Goal: Use online tool/utility: Utilize a website feature to perform a specific function

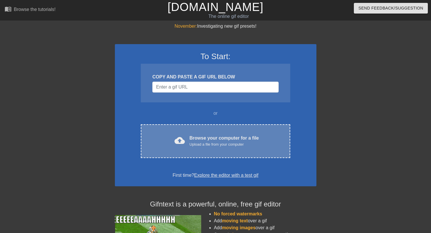
click at [232, 128] on div "cloud_upload Browse your computer for a file Upload a file from your computer C…" at bounding box center [215, 141] width 149 height 34
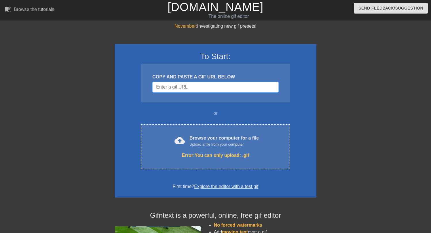
click at [201, 88] on input "Username" at bounding box center [215, 87] width 126 height 11
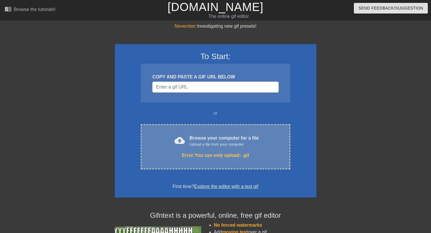
click at [211, 150] on div "cloud_upload Browse your computer for a file Upload a file from your computer E…" at bounding box center [215, 146] width 149 height 45
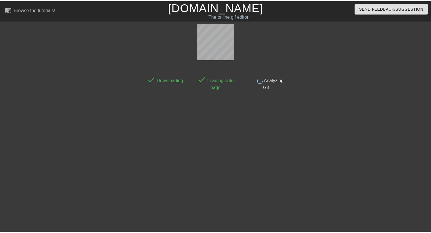
scroll to position [14, 0]
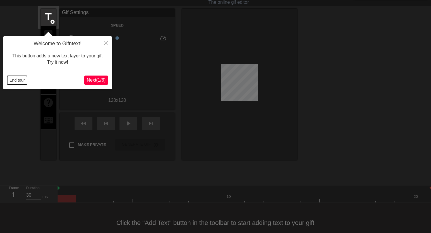
click at [14, 79] on button "End tour" at bounding box center [17, 80] width 20 height 9
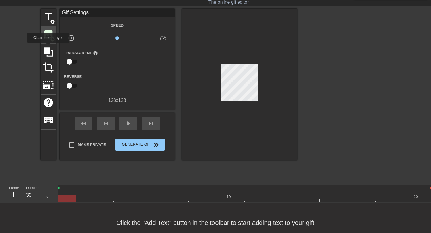
click at [52, 37] on span "add_circle" at bounding box center [52, 39] width 5 height 5
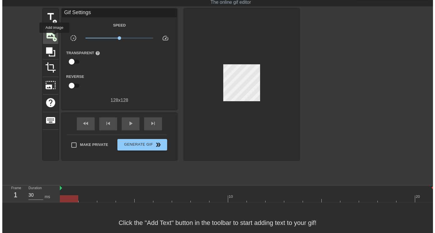
scroll to position [0, 0]
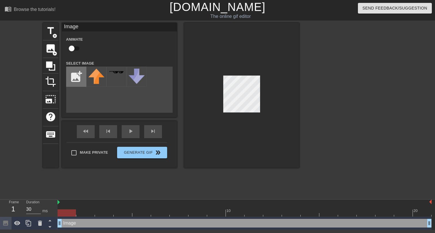
click at [73, 82] on input "file" at bounding box center [77, 77] width 20 height 20
type input "C:\fakepath\marlo.png"
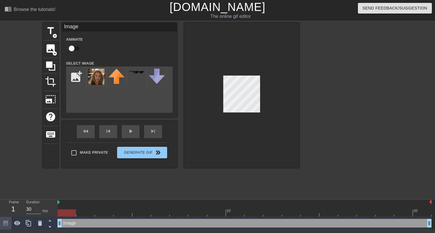
click at [92, 75] on img at bounding box center [96, 77] width 16 height 16
click at [222, 114] on div at bounding box center [241, 95] width 115 height 145
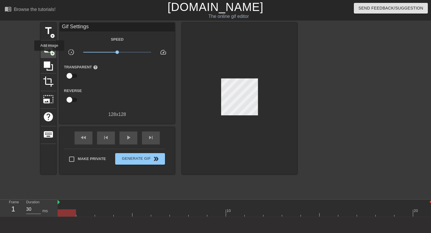
click at [49, 51] on span "image" at bounding box center [48, 48] width 11 height 11
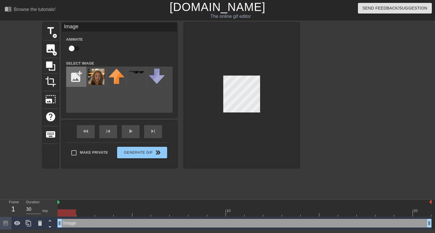
click at [80, 80] on input "file" at bounding box center [77, 77] width 20 height 20
type input "C:\fakepath\nate.png"
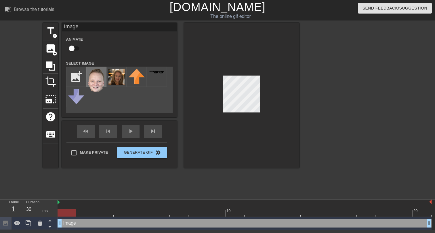
click at [94, 80] on img at bounding box center [96, 80] width 16 height 23
click at [77, 49] on input "checkbox" at bounding box center [71, 48] width 33 height 11
checkbox input "true"
click at [69, 223] on span "lens" at bounding box center [68, 222] width 3 height 3
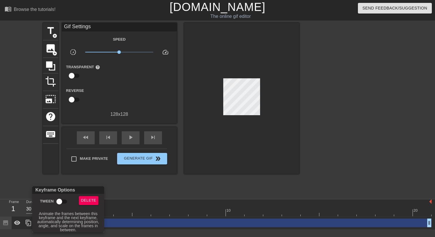
click at [62, 200] on input "Tween" at bounding box center [59, 201] width 33 height 11
checkbox input "true"
click at [142, 190] on div at bounding box center [217, 118] width 435 height 237
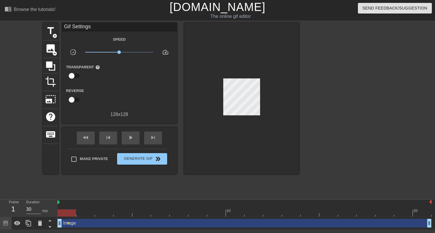
click at [100, 219] on div "Image drag_handle drag_handle" at bounding box center [245, 223] width 374 height 9
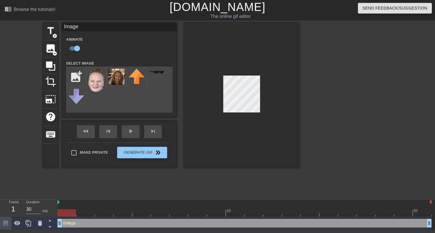
click at [104, 214] on div at bounding box center [245, 212] width 374 height 7
click at [139, 213] on div at bounding box center [245, 212] width 374 height 7
click at [179, 214] on div at bounding box center [245, 212] width 374 height 7
click at [213, 214] on div at bounding box center [245, 212] width 374 height 7
click at [250, 213] on div at bounding box center [245, 212] width 374 height 7
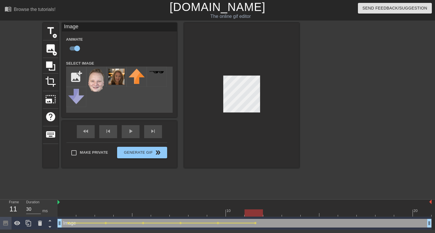
click at [286, 212] on div at bounding box center [245, 212] width 374 height 7
click at [329, 214] on div at bounding box center [245, 212] width 374 height 7
click at [360, 213] on div at bounding box center [245, 212] width 374 height 7
click at [399, 213] on div at bounding box center [245, 212] width 374 height 7
click at [422, 215] on div at bounding box center [245, 212] width 374 height 7
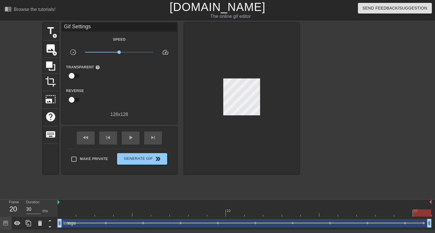
click at [128, 130] on div "fast_rewind skip_previous play_arrow skip_next" at bounding box center [120, 138] width 94 height 22
click at [127, 135] on div "play_arrow" at bounding box center [131, 137] width 18 height 13
click at [77, 72] on input "checkbox" at bounding box center [71, 75] width 33 height 11
checkbox input "true"
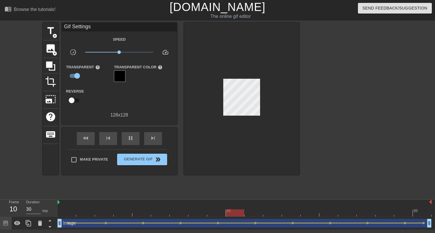
click at [125, 75] on div at bounding box center [120, 76] width 12 height 12
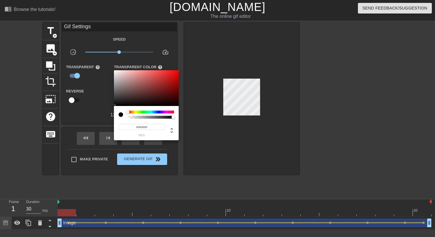
type input "0"
drag, startPoint x: 134, startPoint y: 118, endPoint x: 114, endPoint y: 120, distance: 19.4
click at [114, 120] on div "0 r 0 g 0 b 0 a" at bounding box center [146, 123] width 65 height 34
drag, startPoint x: 128, startPoint y: 117, endPoint x: 118, endPoint y: 119, distance: 10.2
click at [118, 119] on div "0 r 0 g 0 b 0 a" at bounding box center [146, 123] width 65 height 34
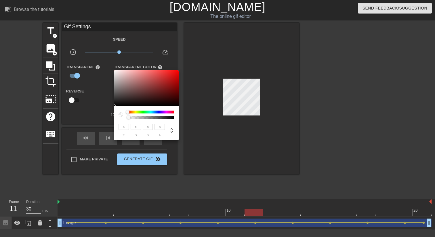
click at [103, 109] on div at bounding box center [217, 118] width 435 height 237
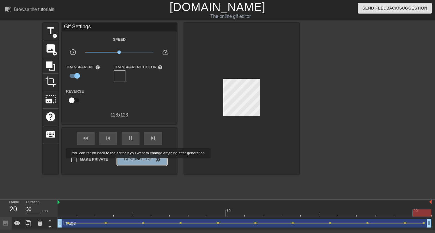
click at [142, 162] on span "Generate Gif double_arrow" at bounding box center [142, 159] width 45 height 7
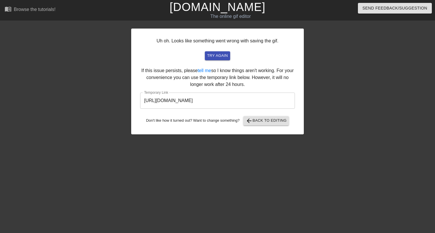
click at [281, 105] on input "https://www.gifntext.com/temp_generations/ZXEFORya.gif" at bounding box center [217, 100] width 155 height 16
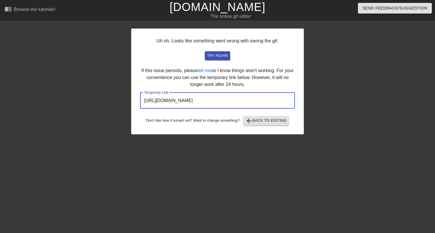
click at [266, 126] on div "Uh oh. Looks like something went wrong with saving the gif. try again If this i…" at bounding box center [217, 82] width 173 height 106
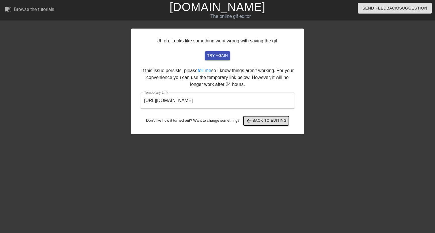
click at [267, 122] on span "arrow_back Back to Editing" at bounding box center [266, 120] width 41 height 7
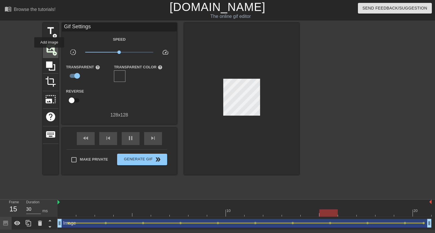
click at [50, 51] on span "image" at bounding box center [50, 48] width 11 height 11
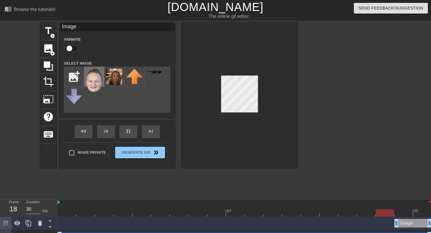
click at [90, 79] on img at bounding box center [94, 80] width 16 height 23
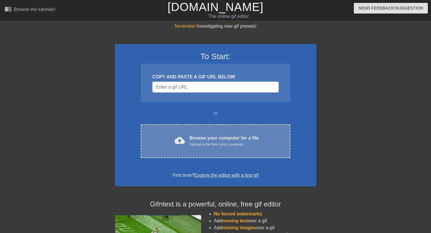
click at [204, 144] on div "Upload a file from your computer" at bounding box center [224, 144] width 69 height 6
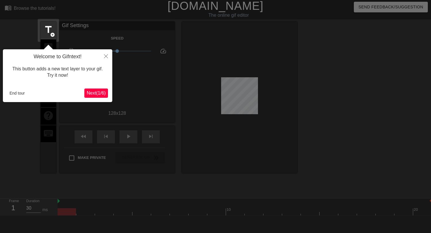
scroll to position [14, 0]
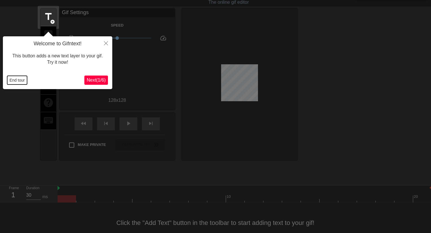
click at [24, 80] on button "End tour" at bounding box center [17, 80] width 20 height 9
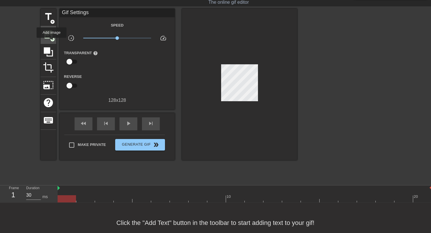
click at [51, 38] on span "add_circle" at bounding box center [52, 39] width 5 height 5
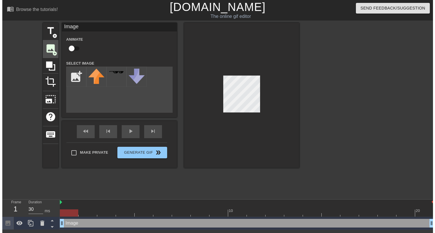
scroll to position [0, 0]
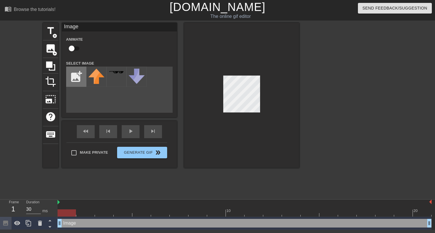
click at [75, 77] on input "file" at bounding box center [77, 77] width 20 height 20
type input "C:\fakepath\marlo.png"
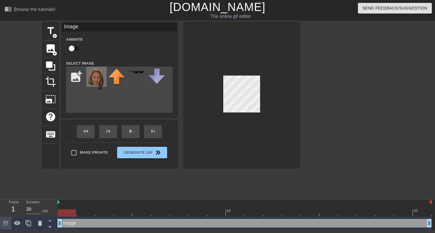
click at [94, 76] on img at bounding box center [96, 79] width 16 height 21
click at [73, 51] on input "checkbox" at bounding box center [71, 48] width 33 height 11
checkbox input "true"
click at [105, 214] on div at bounding box center [245, 212] width 374 height 7
click at [69, 223] on span "lens" at bounding box center [68, 222] width 3 height 3
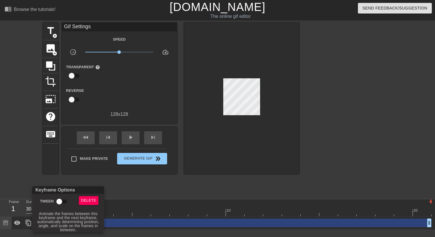
click at [62, 203] on input "Tween" at bounding box center [59, 201] width 33 height 11
checkbox input "true"
click at [139, 176] on div at bounding box center [217, 118] width 435 height 237
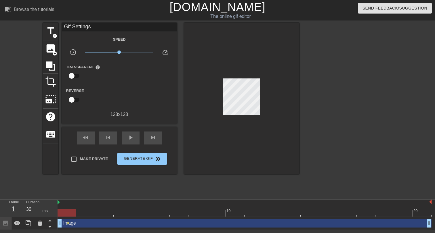
click at [98, 214] on div at bounding box center [245, 212] width 374 height 7
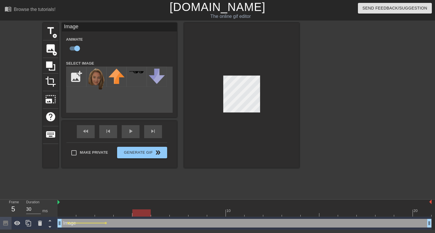
click at [141, 215] on div at bounding box center [245, 212] width 374 height 7
click at [174, 214] on div at bounding box center [245, 212] width 374 height 7
click at [219, 214] on div at bounding box center [245, 212] width 374 height 7
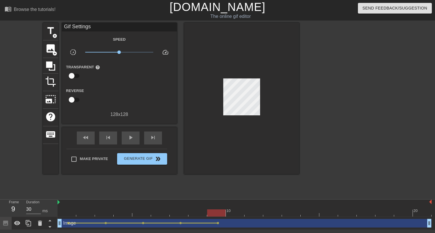
click at [253, 217] on div "Image drag_handle drag_handle lens lens lens lens lens" at bounding box center [245, 223] width 374 height 13
click at [253, 209] on div at bounding box center [245, 212] width 374 height 7
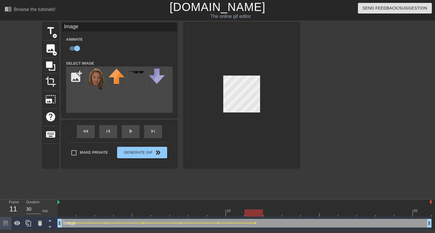
click at [291, 214] on div at bounding box center [245, 212] width 374 height 7
click at [333, 215] on div at bounding box center [245, 212] width 374 height 7
click at [367, 215] on div at bounding box center [245, 212] width 374 height 7
click at [399, 213] on div at bounding box center [245, 212] width 374 height 7
click at [423, 213] on div at bounding box center [245, 212] width 374 height 7
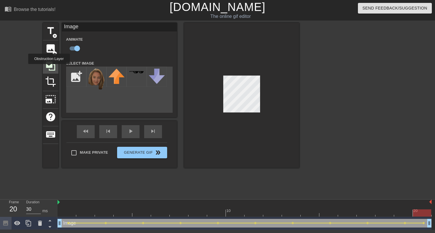
click at [50, 68] on icon at bounding box center [50, 65] width 11 height 11
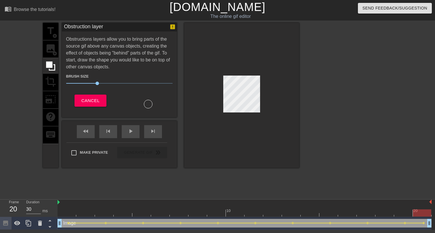
click at [49, 79] on div "title add_circle image add_circle crop photo_size_select_large help keyboard" at bounding box center [51, 95] width 16 height 145
click at [87, 96] on button "Cancel" at bounding box center [91, 100] width 32 height 12
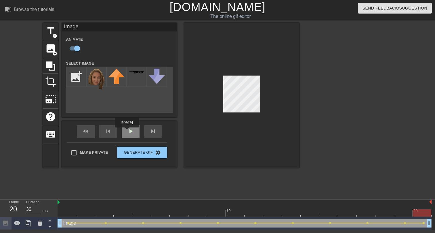
click at [128, 131] on div "play_arrow" at bounding box center [131, 131] width 18 height 13
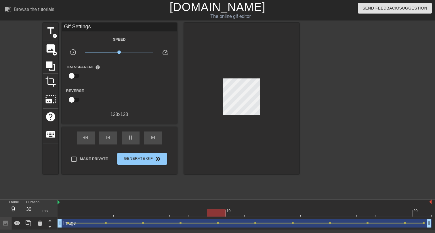
click at [76, 77] on input "checkbox" at bounding box center [71, 75] width 33 height 11
checkbox input "true"
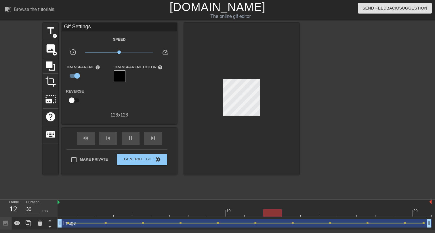
click at [127, 73] on div "Transparent Color help" at bounding box center [138, 72] width 49 height 19
click at [123, 74] on div at bounding box center [120, 76] width 12 height 12
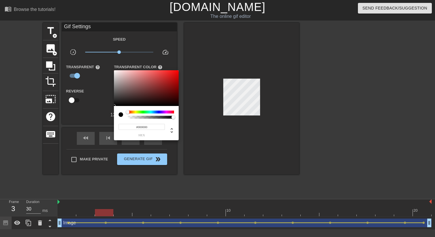
type input "0"
drag, startPoint x: 132, startPoint y: 117, endPoint x: 97, endPoint y: 118, distance: 35.1
click at [97, 118] on div "0 r 0 g 0 b 0 a" at bounding box center [217, 118] width 435 height 237
click at [87, 120] on div at bounding box center [217, 118] width 435 height 237
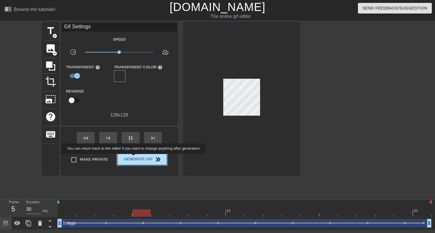
click at [138, 158] on span "Generate Gif double_arrow" at bounding box center [142, 159] width 45 height 7
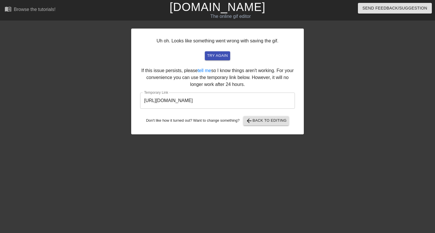
click at [217, 106] on input "[URL][DOMAIN_NAME]" at bounding box center [217, 100] width 155 height 16
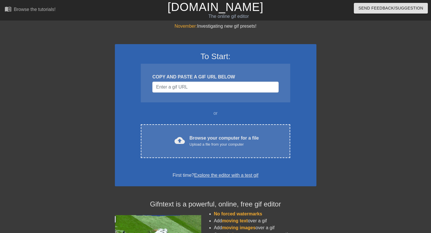
click at [225, 23] on div "November: Investigating new gif presets!" at bounding box center [216, 26] width 202 height 7
